Goal: Information Seeking & Learning: Compare options

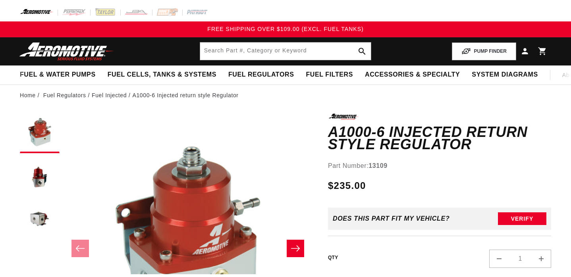
scroll to position [119, 0]
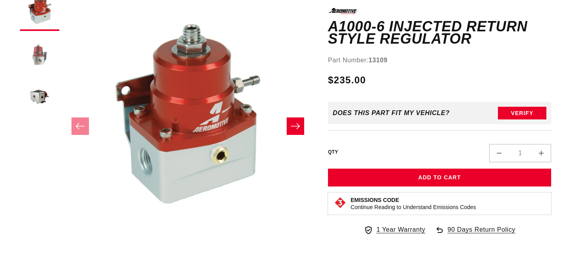
drag, startPoint x: 0, startPoint y: 0, endPoint x: 50, endPoint y: 50, distance: 70.4
click at [50, 50] on button "Load image 2 in gallery view" at bounding box center [40, 55] width 40 height 40
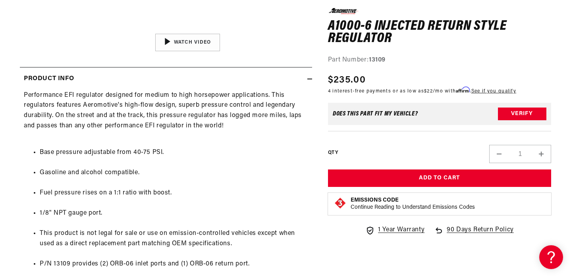
scroll to position [397, 0]
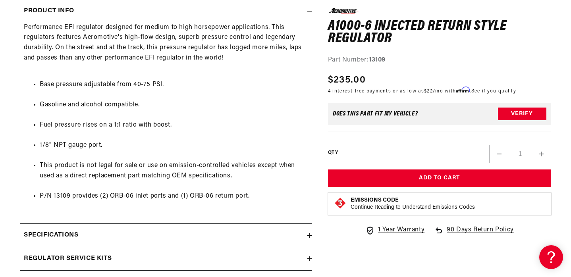
click at [214, 130] on li "Fuel pressure rises on a 1:1 ratio with boost." at bounding box center [174, 125] width 268 height 10
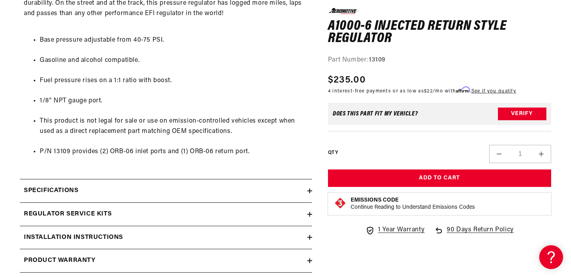
scroll to position [436, 0]
